Goal: Transaction & Acquisition: Purchase product/service

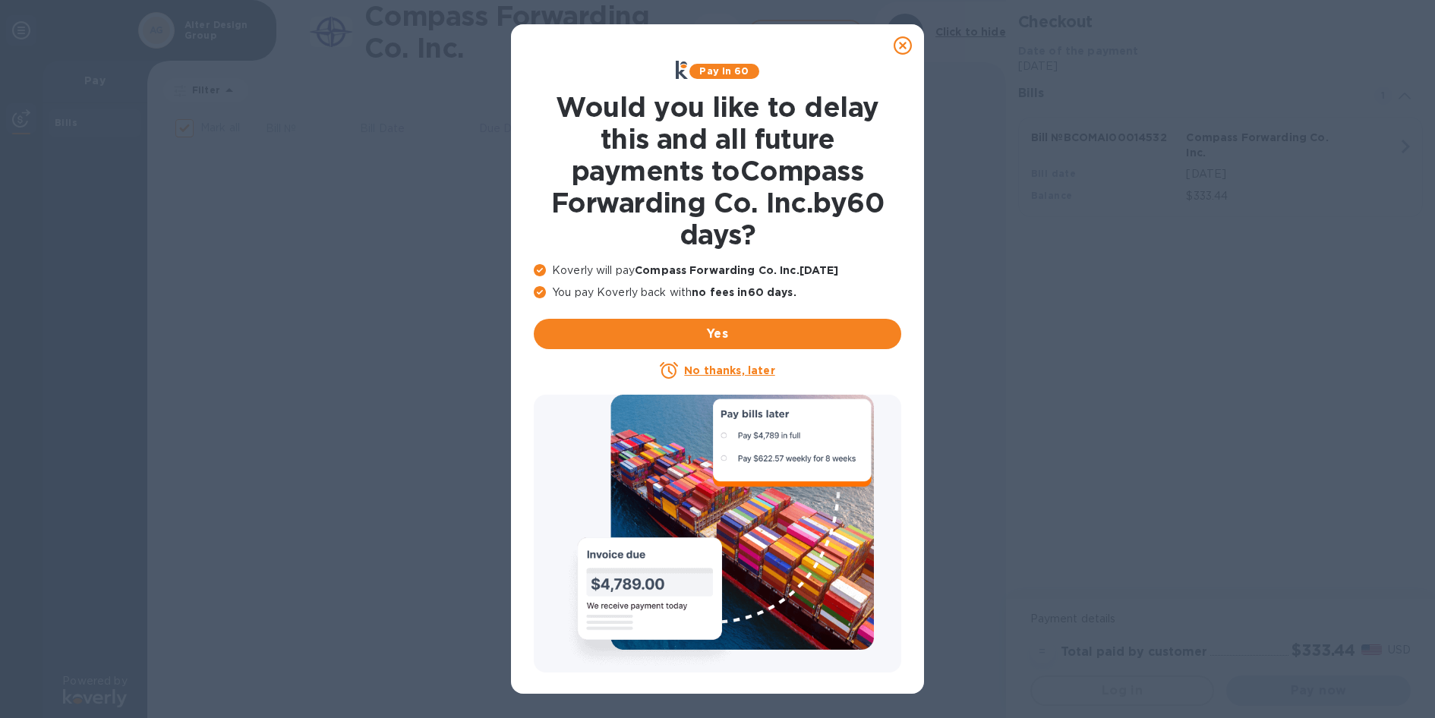
checkbox input "true"
click at [727, 365] on u "No thanks, later" at bounding box center [729, 371] width 90 height 12
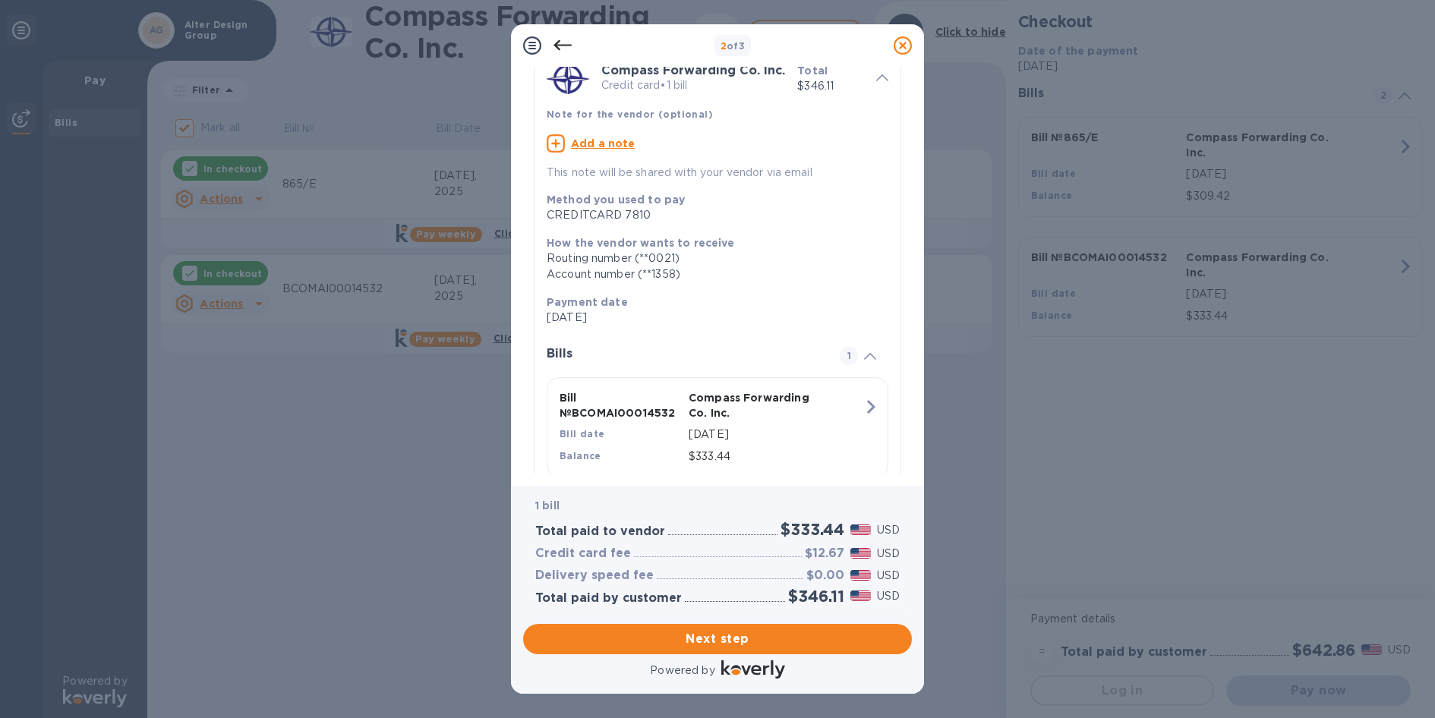
scroll to position [125, 0]
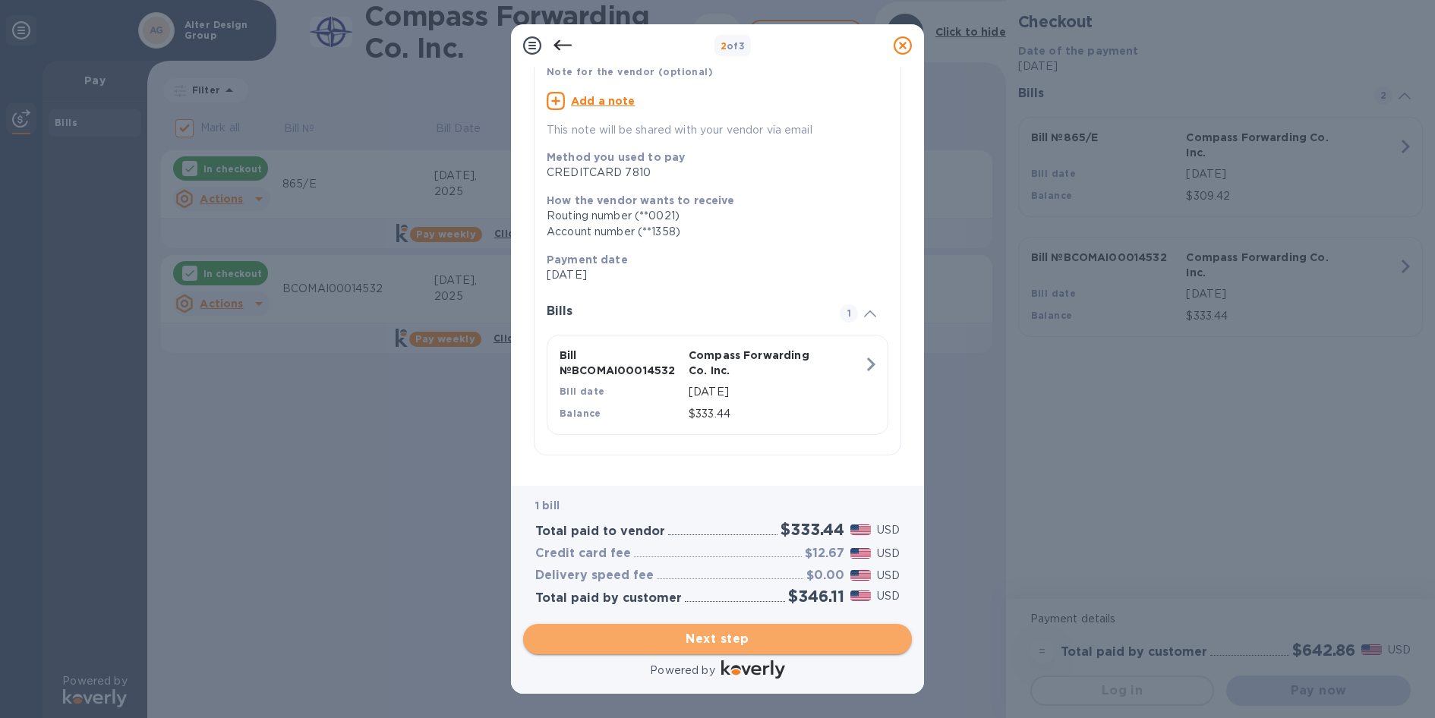
click at [771, 636] on span "Next step" at bounding box center [717, 639] width 365 height 18
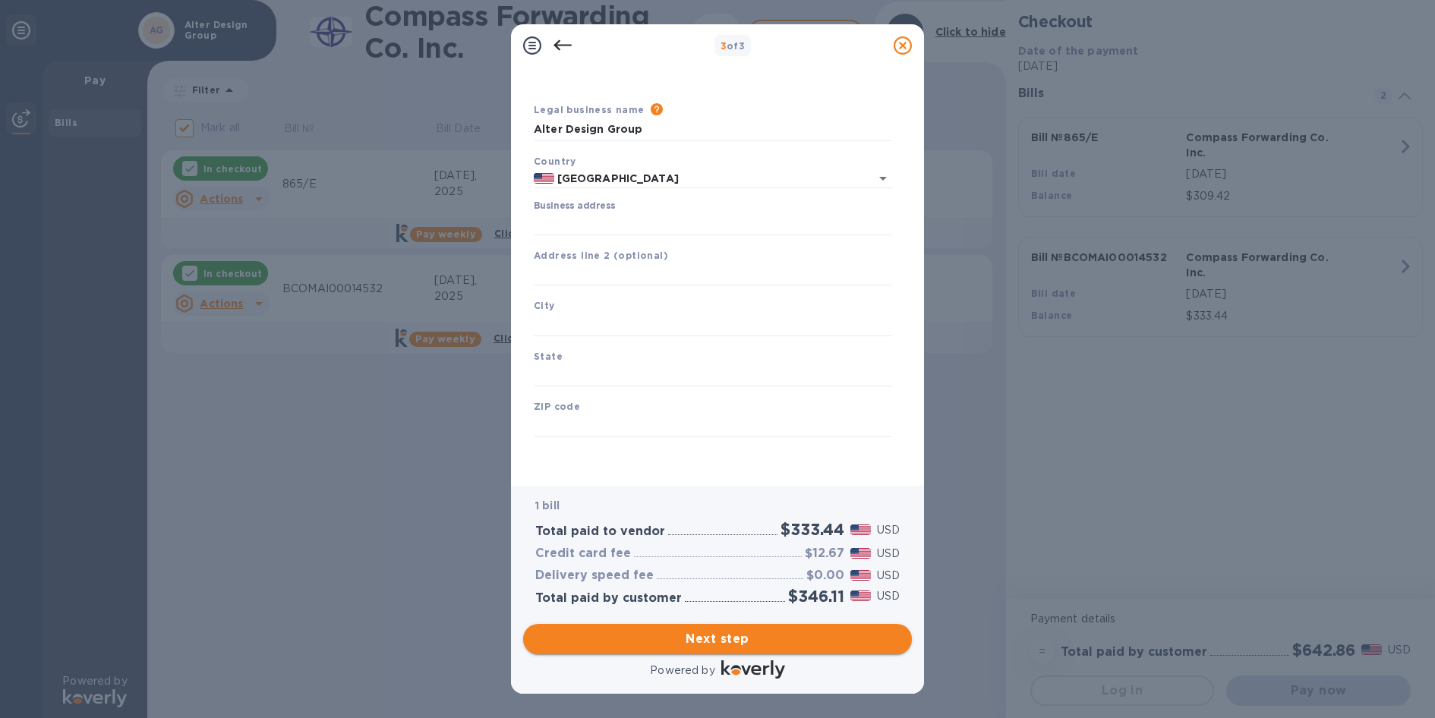
scroll to position [24, 0]
click at [591, 218] on input "Business address" at bounding box center [713, 224] width 358 height 23
type input "[STREET_ADDRESS]"
type input "[GEOGRAPHIC_DATA]"
type input "FL"
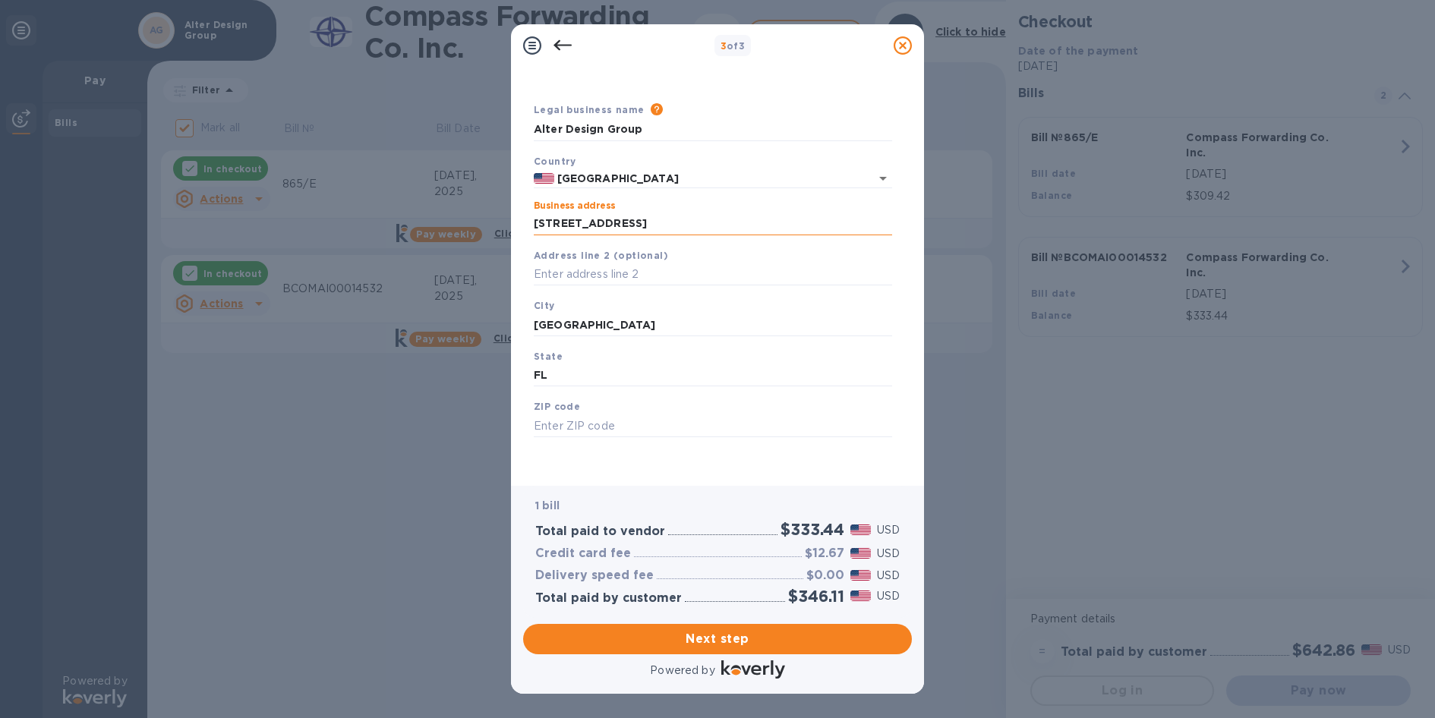
type input "33162"
click at [755, 642] on span "Next step" at bounding box center [717, 639] width 365 height 18
click at [711, 322] on input "[GEOGRAPHIC_DATA]" at bounding box center [713, 325] width 358 height 23
type input "[GEOGRAPHIC_DATA]"
click at [670, 390] on input "FL" at bounding box center [713, 395] width 358 height 23
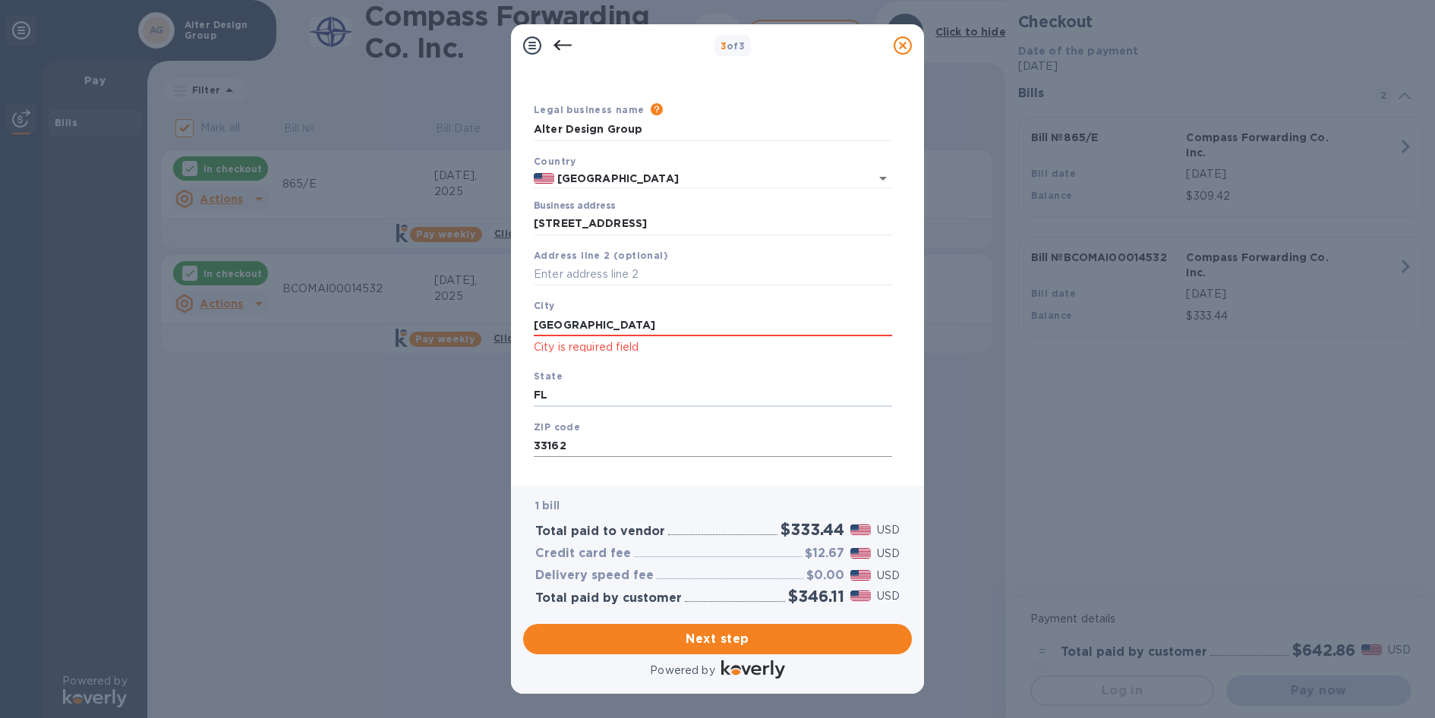
type input "FL"
click at [636, 440] on input "33162" at bounding box center [713, 446] width 358 height 23
type input "33162"
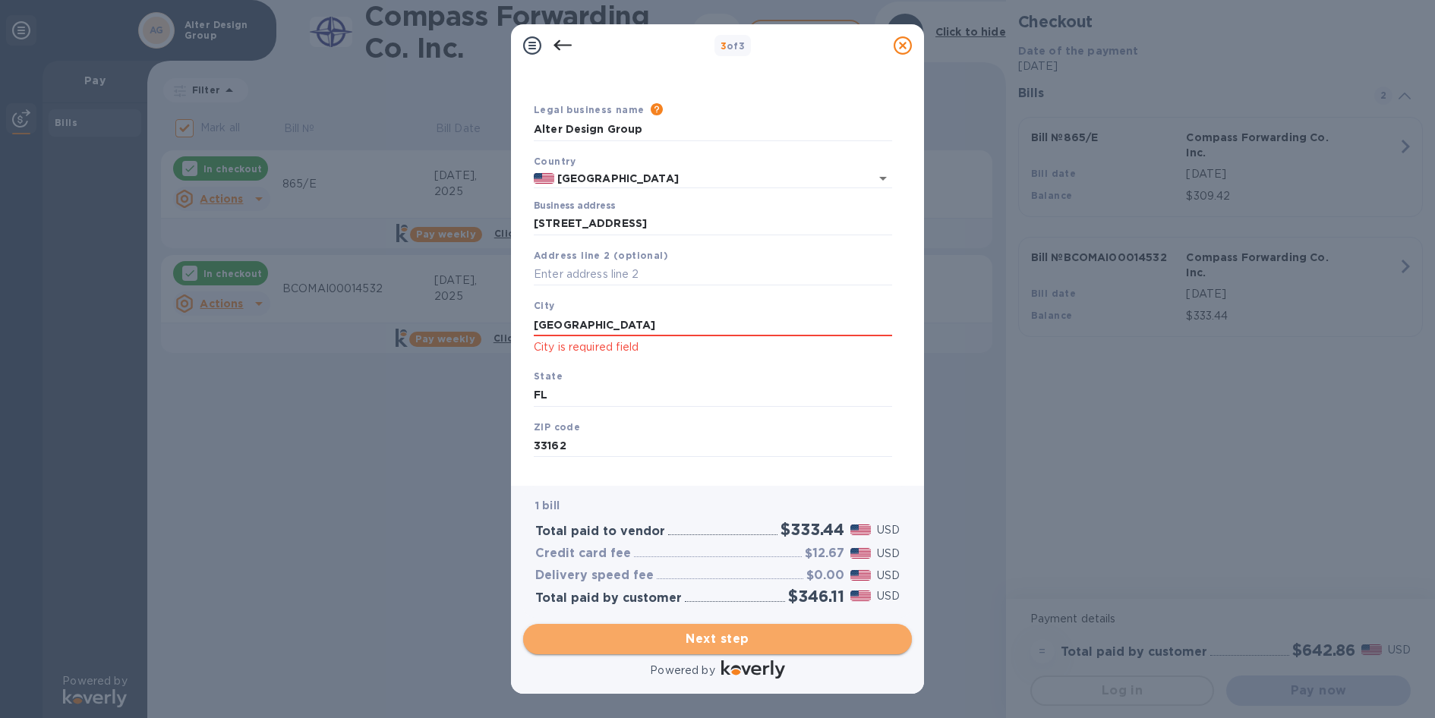
click at [706, 636] on span "Next step" at bounding box center [717, 639] width 365 height 18
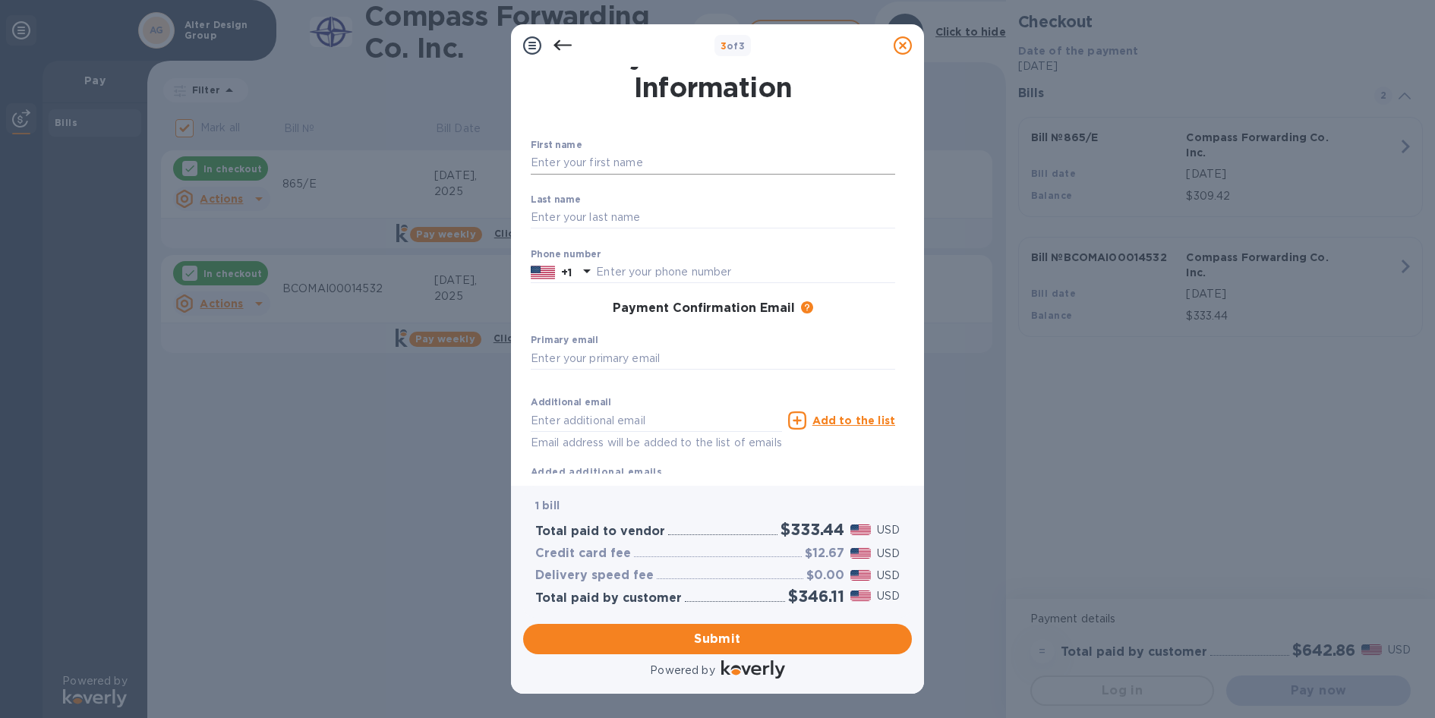
click at [577, 152] on input "text" at bounding box center [713, 163] width 365 height 23
type input "[PERSON_NAME]"
type input "7866030287"
drag, startPoint x: 634, startPoint y: 161, endPoint x: 564, endPoint y: 160, distance: 70.6
click at [564, 160] on input "[PERSON_NAME]" at bounding box center [713, 163] width 365 height 23
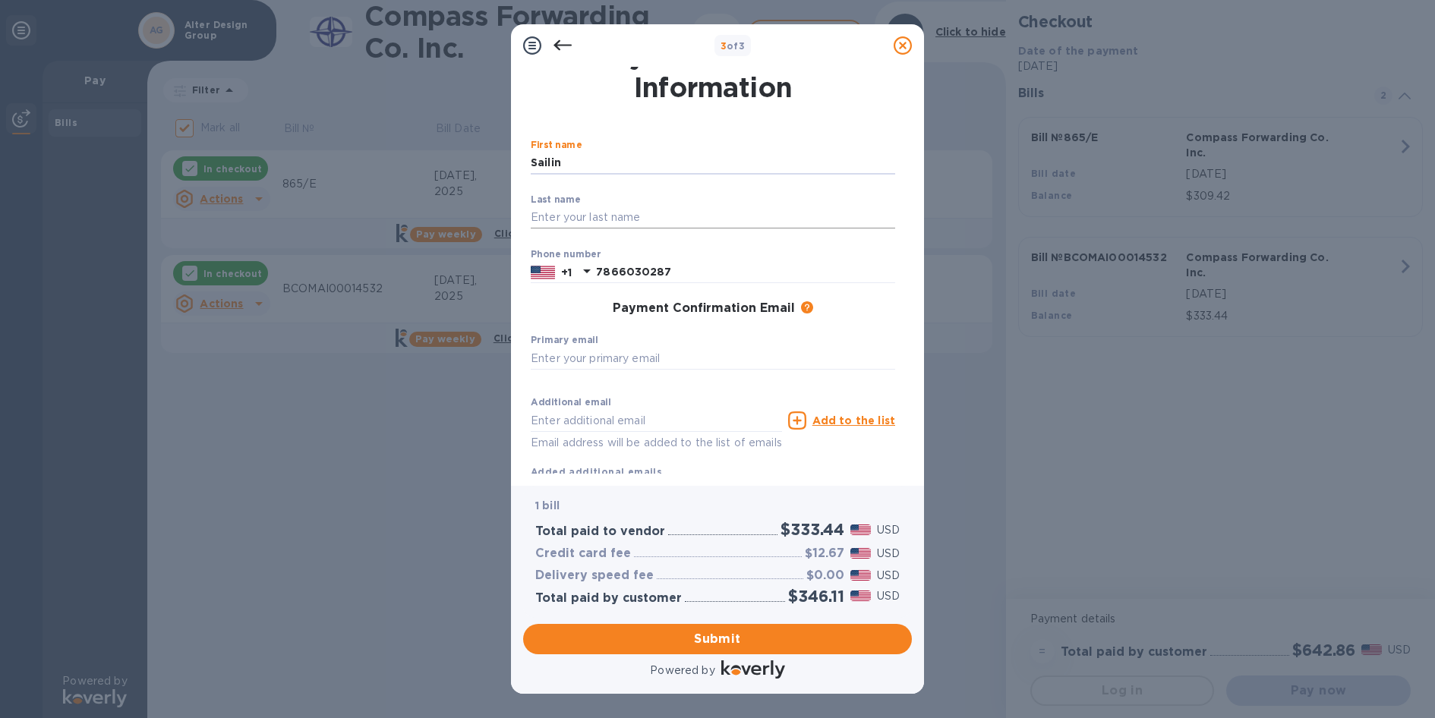
type input "Sailin"
click at [535, 219] on input "text" at bounding box center [713, 218] width 365 height 23
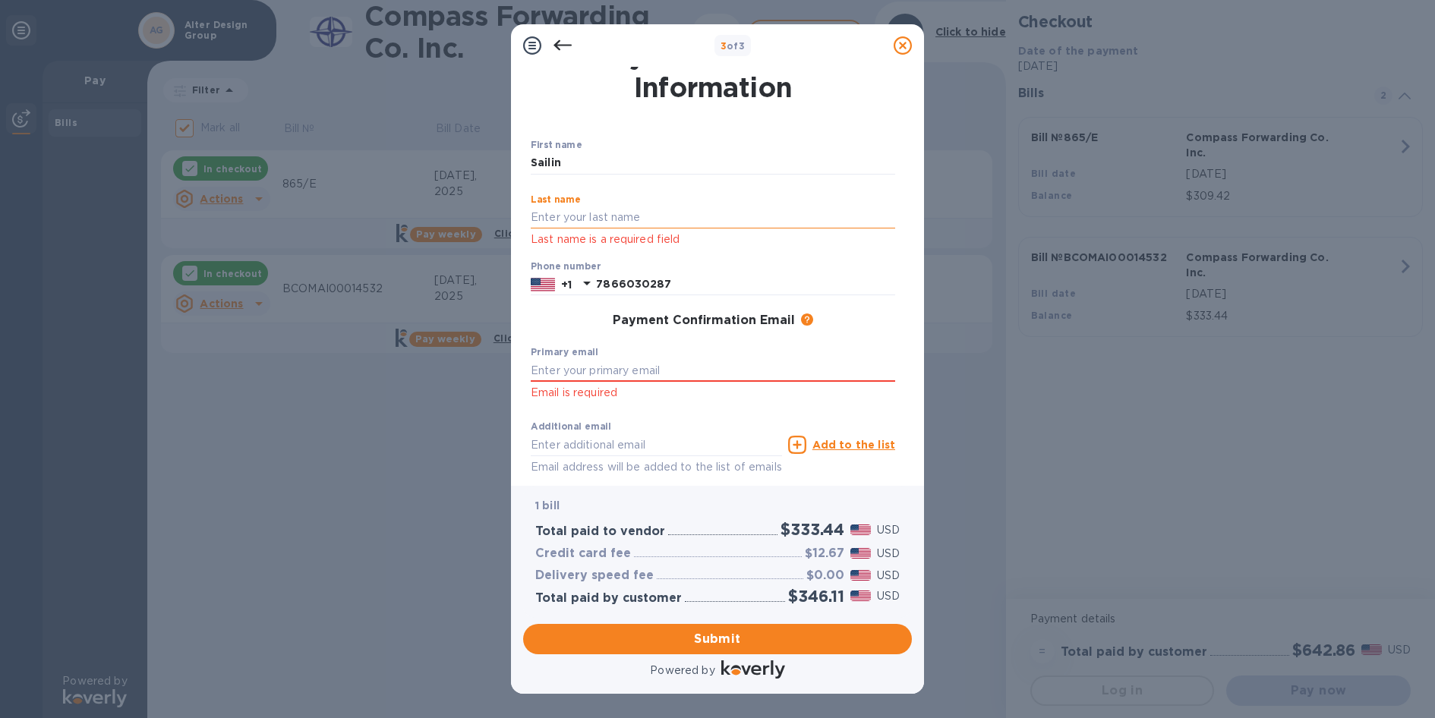
type input "[PERSON_NAME]"
type input "[EMAIL_ADDRESS][DOMAIN_NAME]"
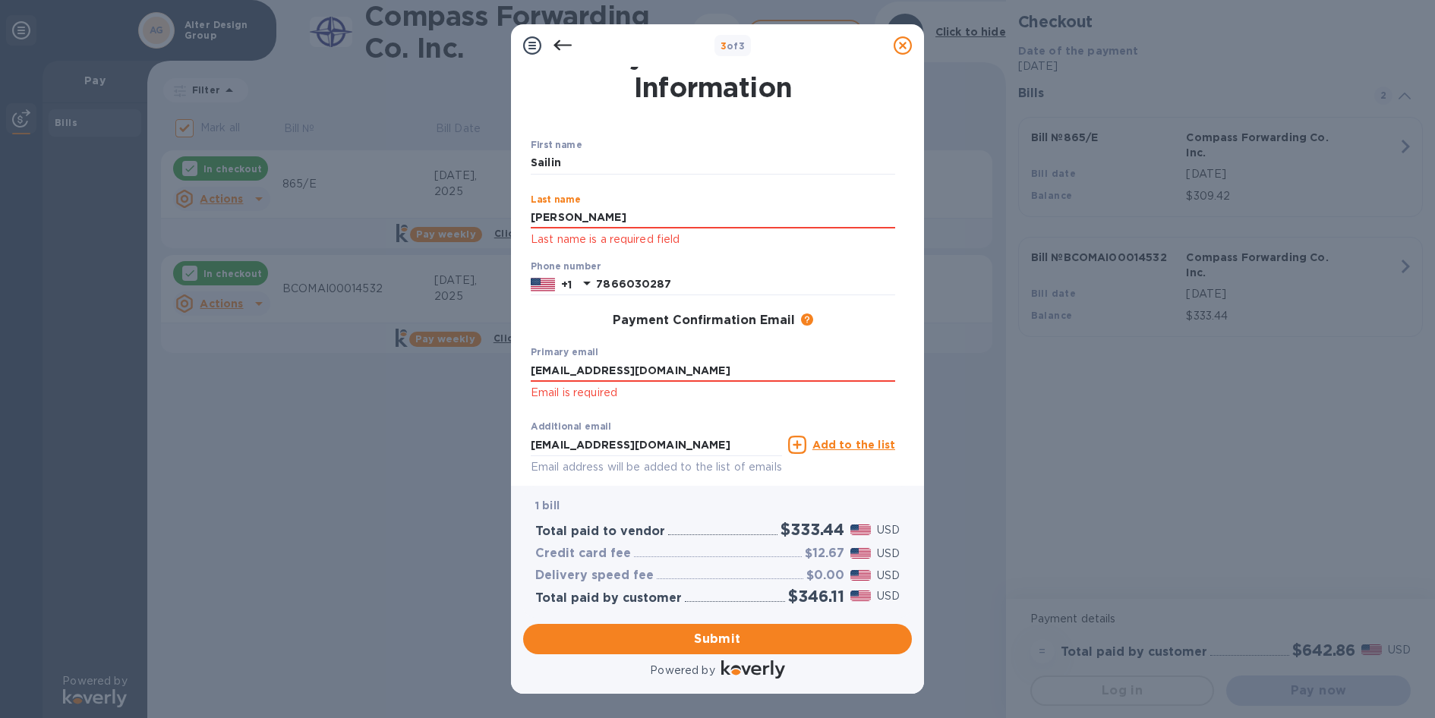
type input "[PERSON_NAME]"
click at [846, 253] on div "First name [PERSON_NAME] ​ Last name [PERSON_NAME] Last name is a required fiel…" at bounding box center [713, 322] width 377 height 377
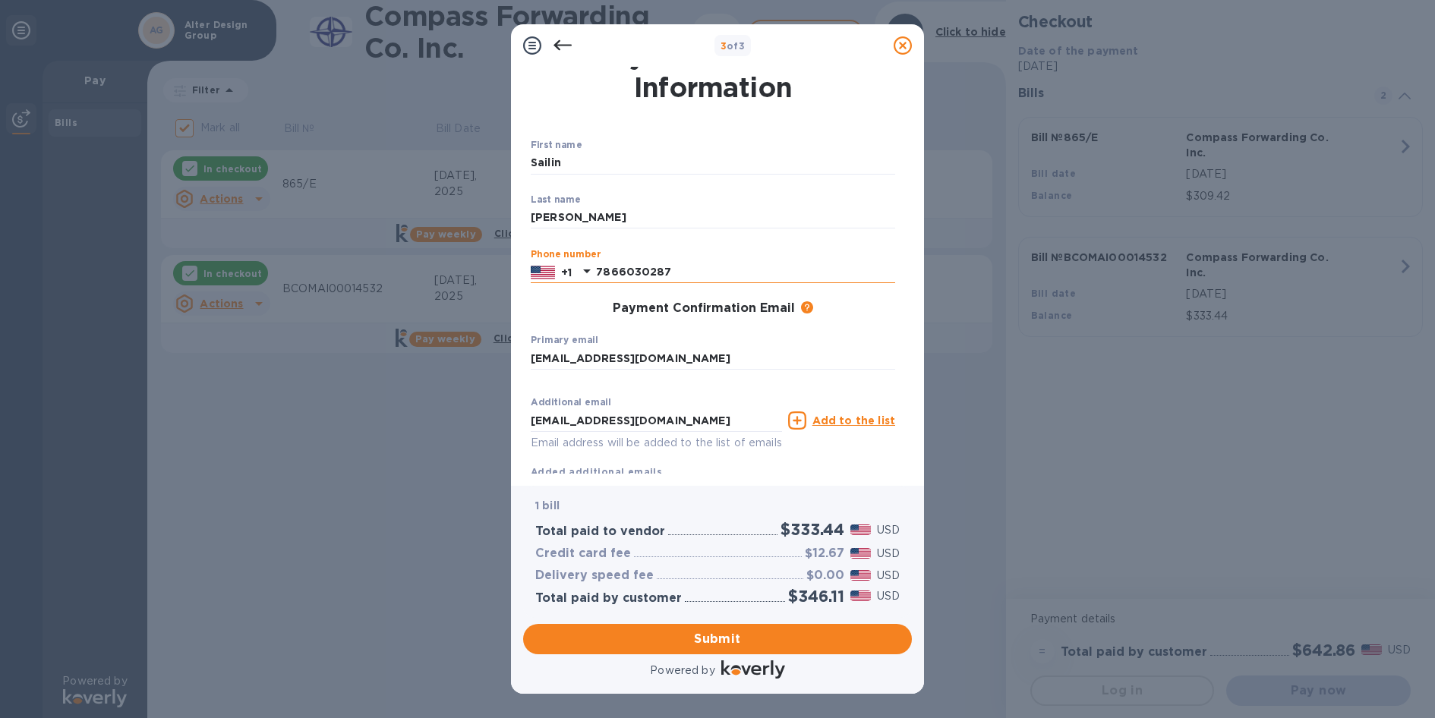
click at [712, 270] on input "7866030287" at bounding box center [745, 272] width 299 height 23
type input "7866030287"
drag, startPoint x: 551, startPoint y: 323, endPoint x: 576, endPoint y: 320, distance: 25.9
click at [551, 321] on div "Payment Confirmation Email The added email addresses will be used to send the p…" at bounding box center [713, 308] width 377 height 27
click at [737, 362] on input "[EMAIL_ADDRESS][DOMAIN_NAME]" at bounding box center [713, 358] width 365 height 23
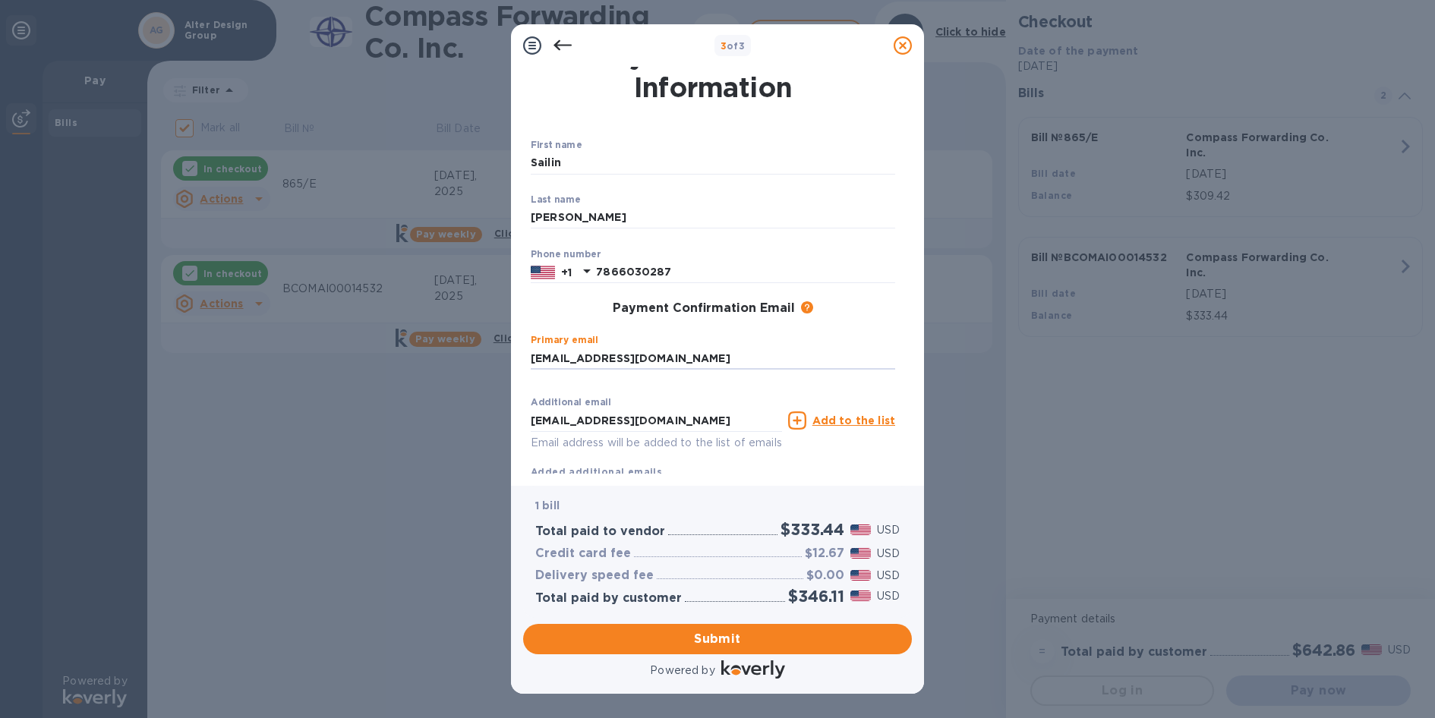
type input "[EMAIL_ADDRESS][DOMAIN_NAME]"
drag, startPoint x: 747, startPoint y: 335, endPoint x: 747, endPoint y: 374, distance: 39.5
click at [747, 335] on div "Primary email [EMAIL_ADDRESS][DOMAIN_NAME] ​" at bounding box center [713, 362] width 365 height 55
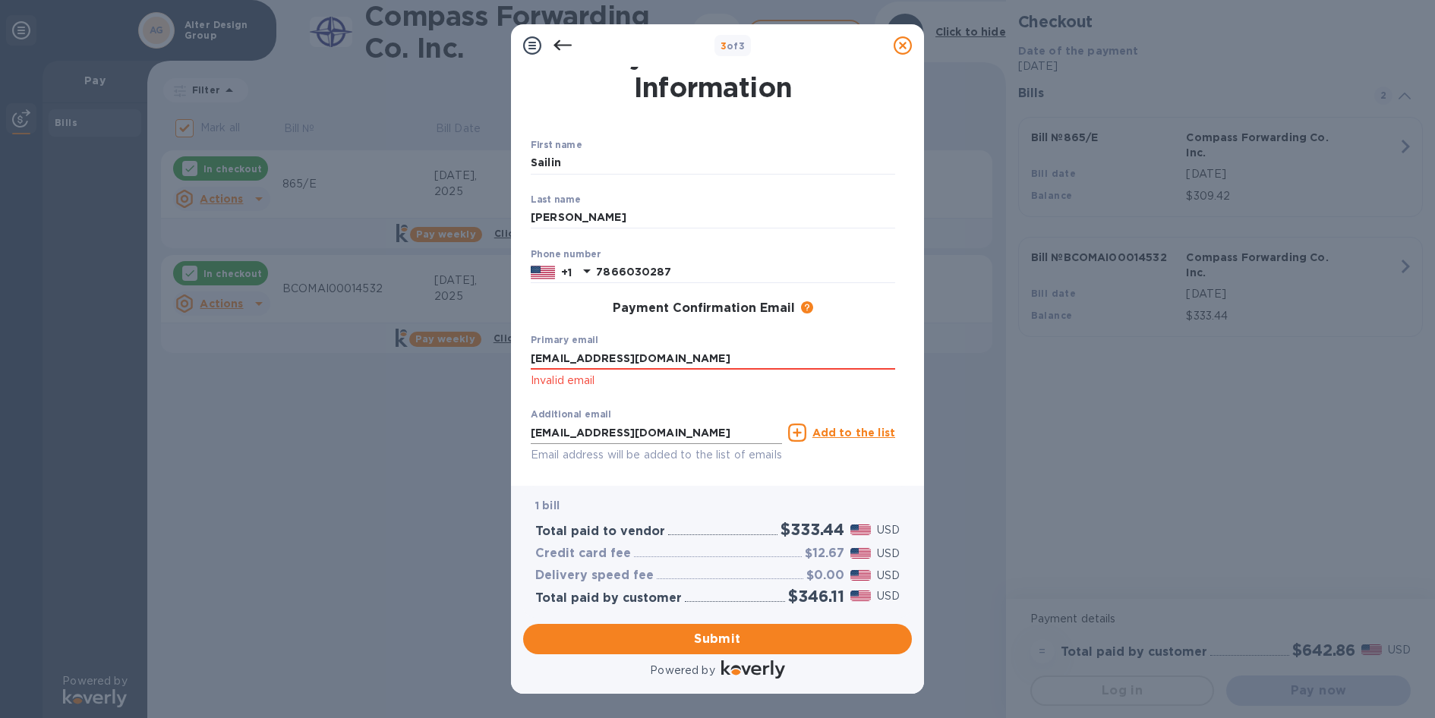
click at [729, 435] on input "[EMAIL_ADDRESS][DOMAIN_NAME]" at bounding box center [656, 432] width 251 height 23
type input "[EMAIL_ADDRESS][DOMAIN_NAME]"
click at [763, 389] on p "Invalid email" at bounding box center [713, 380] width 365 height 17
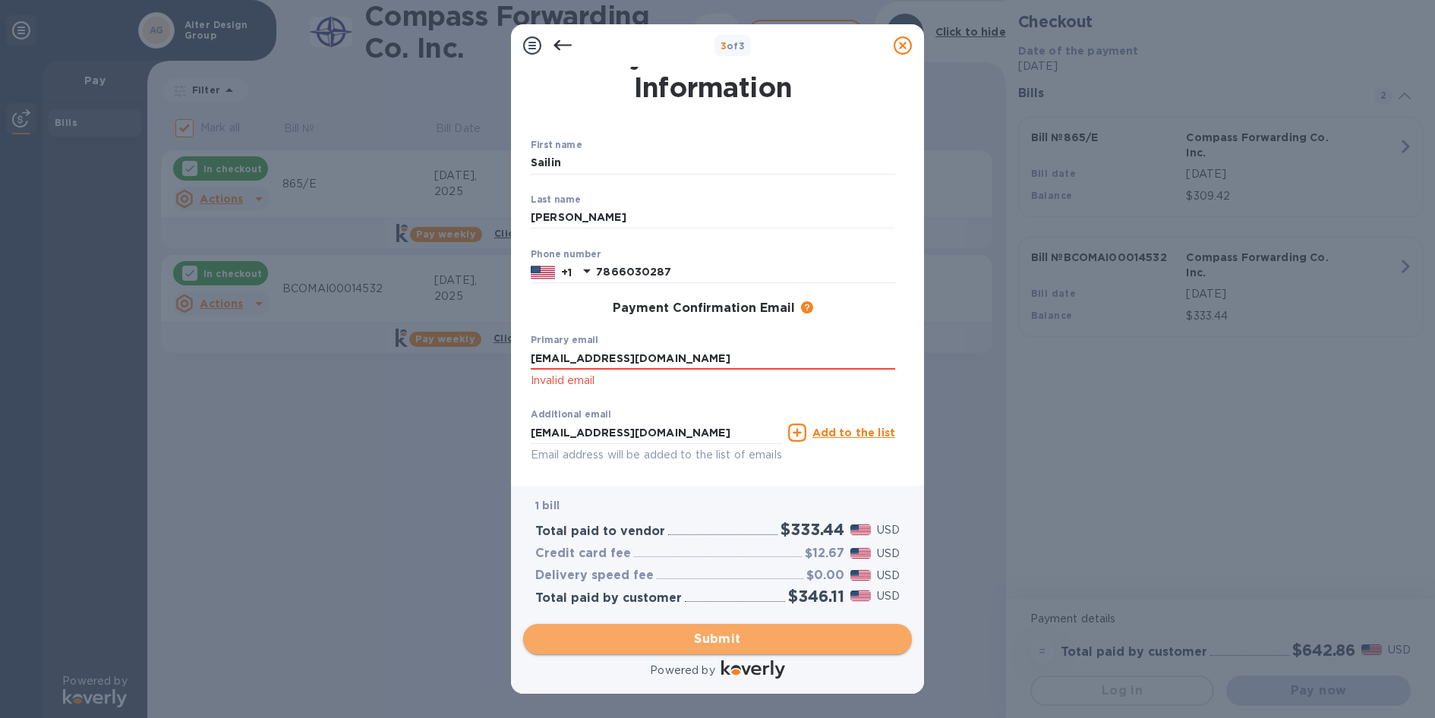
click at [756, 634] on span "Submit" at bounding box center [717, 639] width 365 height 18
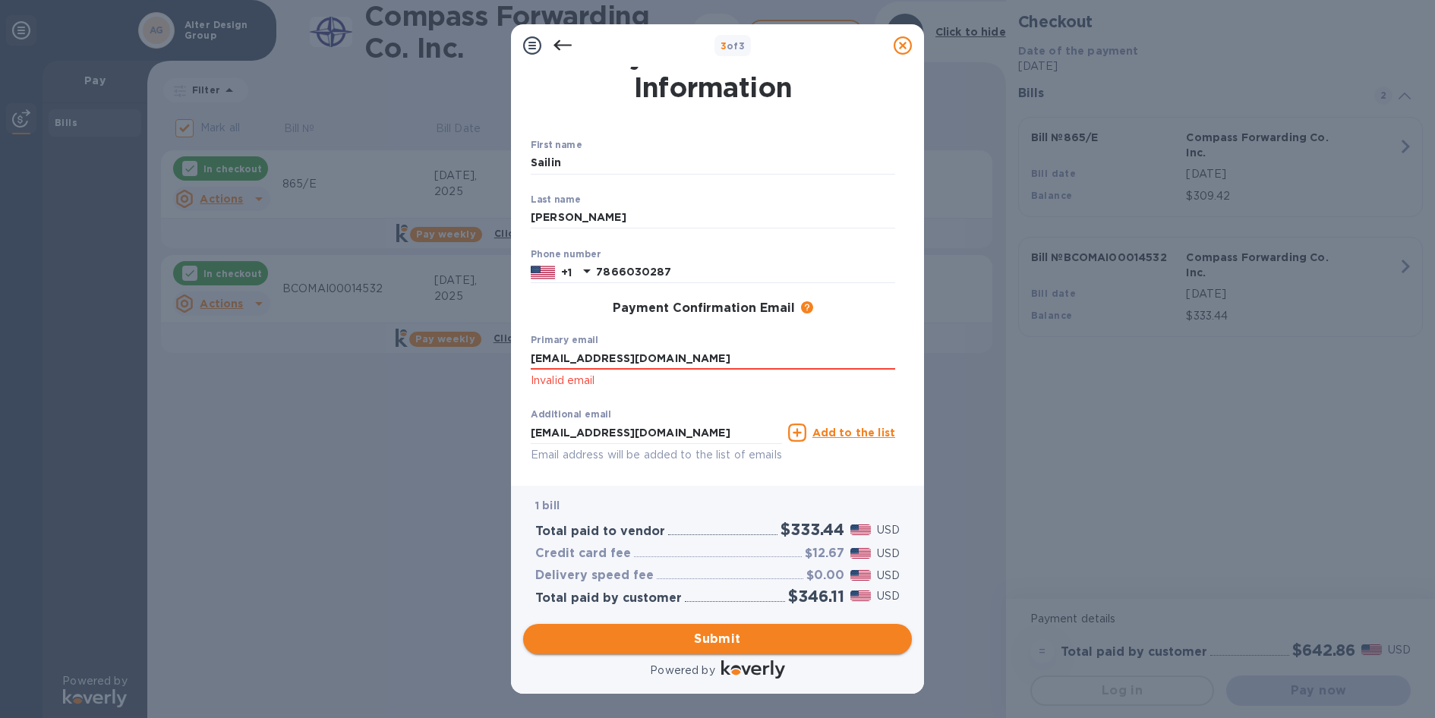
click at [731, 641] on span "Submit" at bounding box center [717, 639] width 365 height 18
click at [745, 368] on input "[EMAIL_ADDRESS][DOMAIN_NAME]" at bounding box center [713, 358] width 365 height 23
type input "[EMAIL_ADDRESS][DOMAIN_NAME]"
click at [847, 390] on p "Invalid email" at bounding box center [713, 380] width 365 height 17
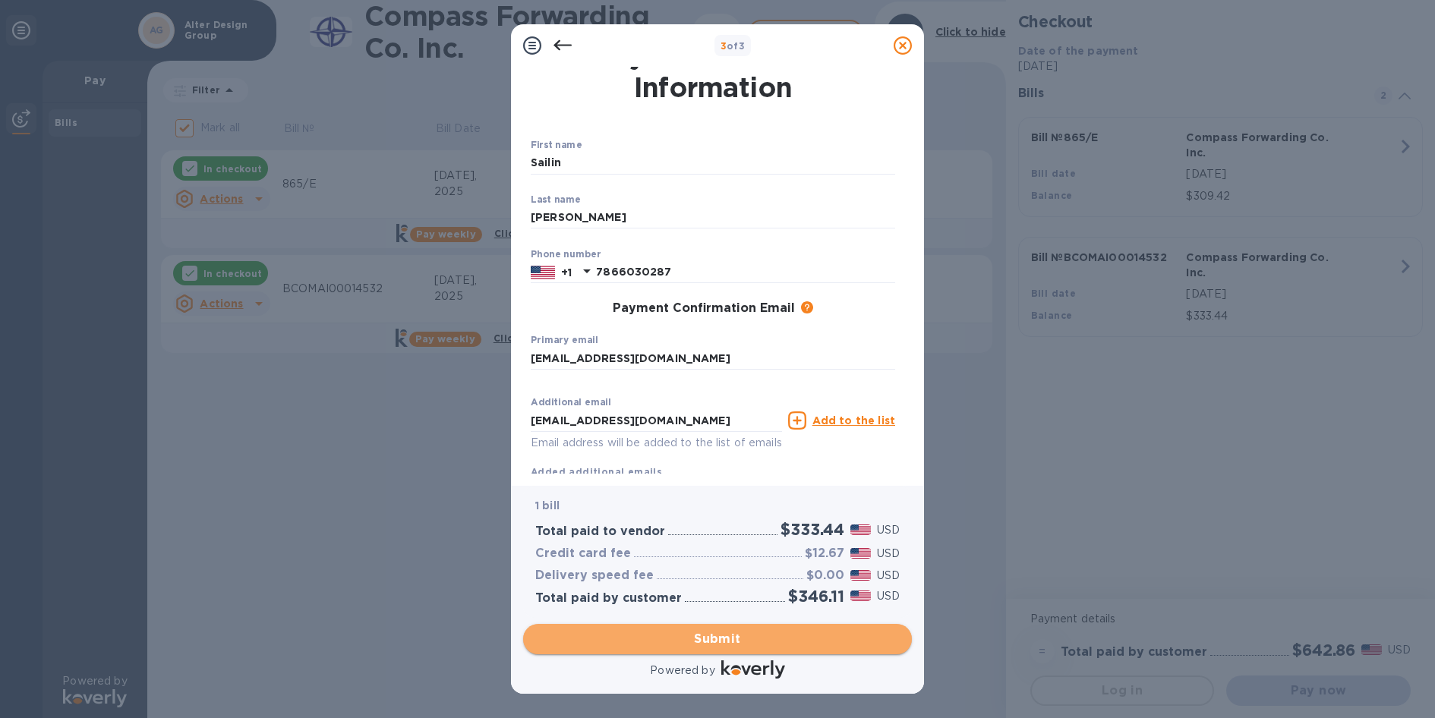
click at [697, 632] on span "Submit" at bounding box center [717, 639] width 365 height 18
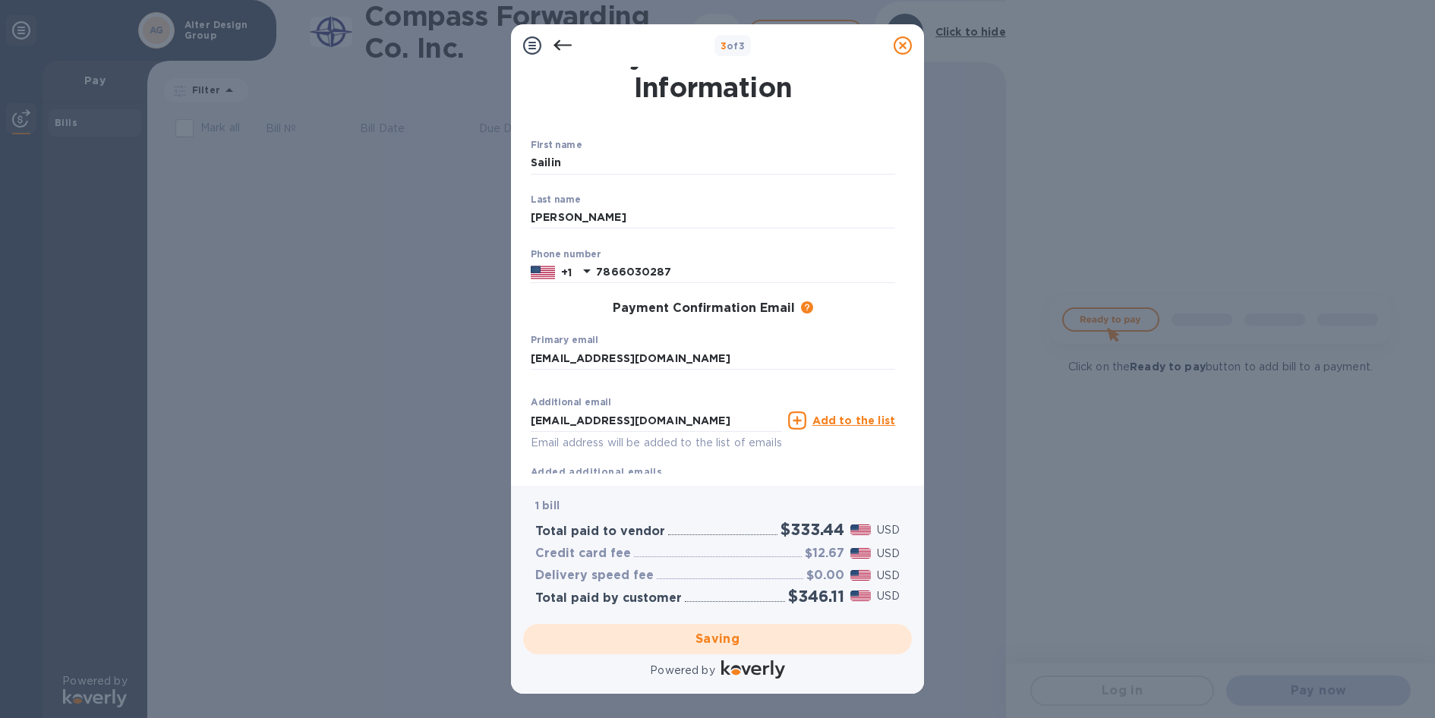
scroll to position [0, 0]
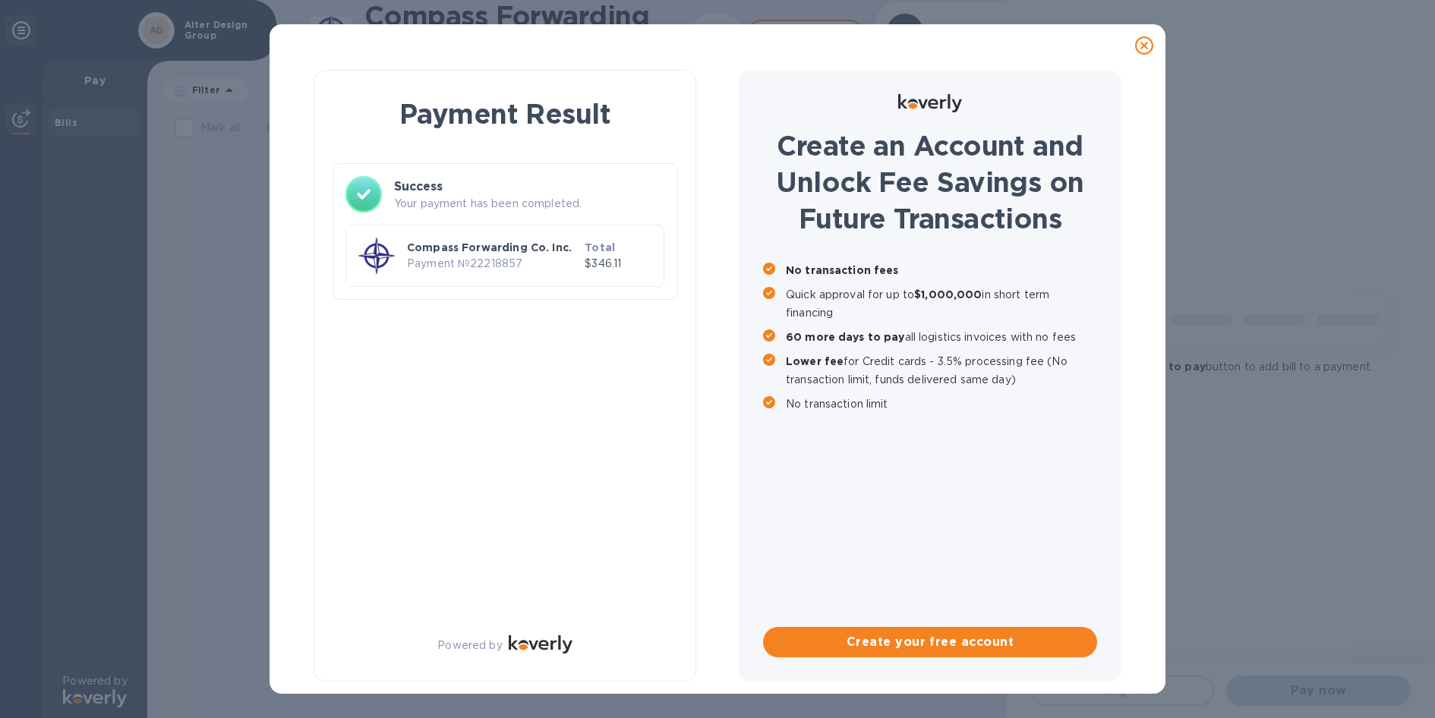
checkbox input "true"
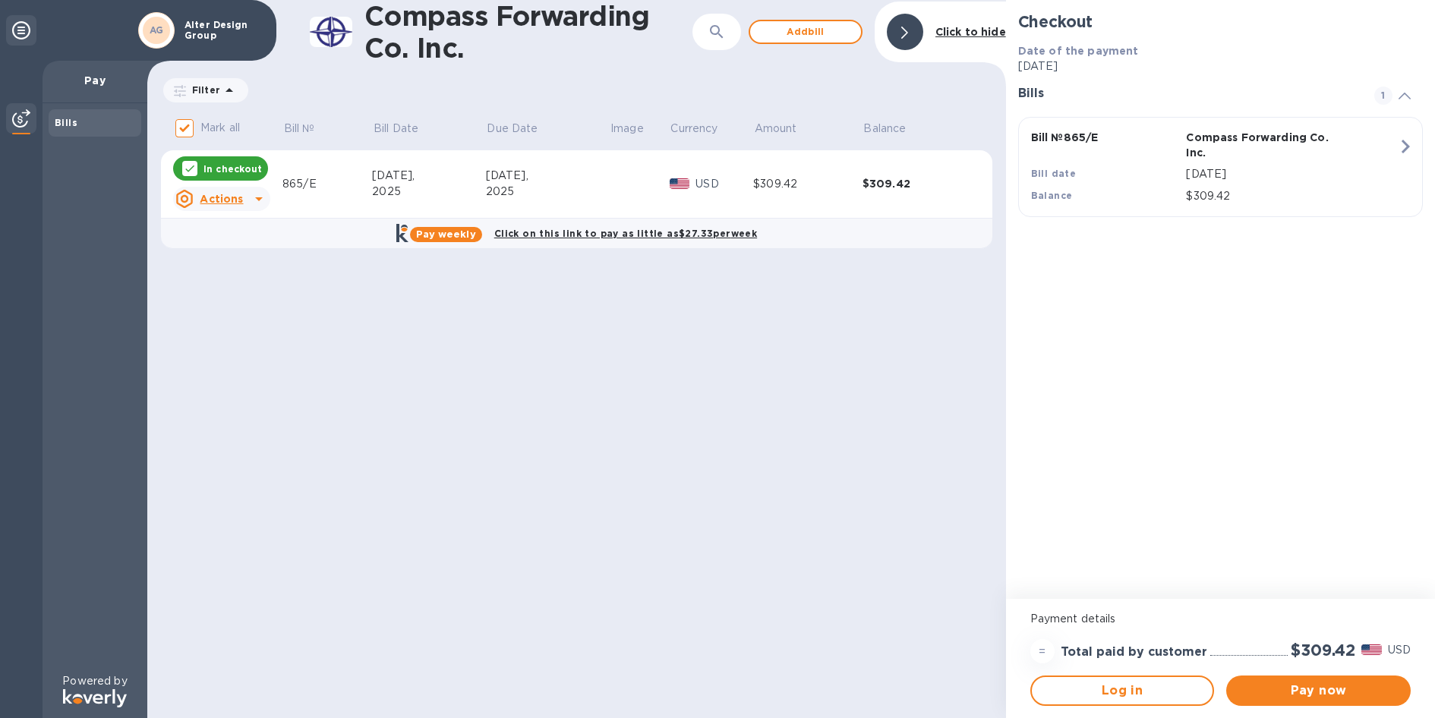
click at [1312, 353] on div "Checkout Date of the payment [DATE] Bills 1 Bill № 865/E Compass Forwarding Co.…" at bounding box center [1220, 299] width 429 height 599
click at [611, 197] on td at bounding box center [639, 184] width 60 height 68
click at [914, 180] on div "$309.42" at bounding box center [917, 183] width 109 height 15
click at [207, 200] on u "Actions" at bounding box center [221, 199] width 43 height 12
click at [226, 182] on div at bounding box center [717, 359] width 1435 height 718
